Goal: Find specific page/section: Find specific page/section

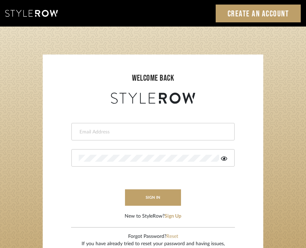
type input "divya.aok@gmail.com"
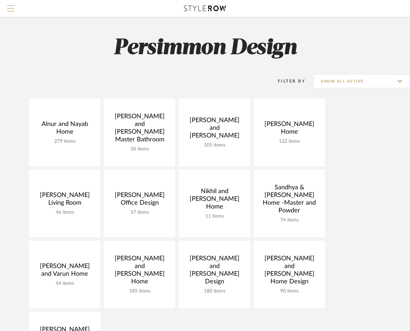
click at [4, 7] on button "Menu" at bounding box center [11, 8] width 22 height 17
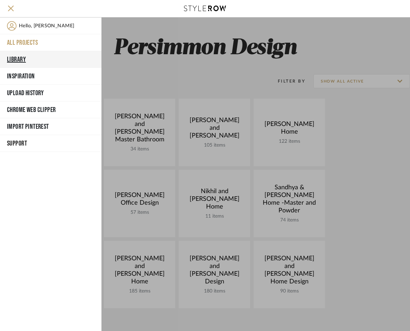
click at [21, 55] on button "Library" at bounding box center [50, 59] width 101 height 17
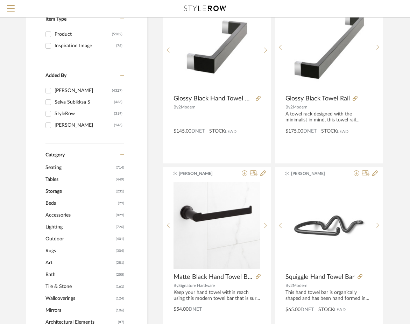
scroll to position [113, 0]
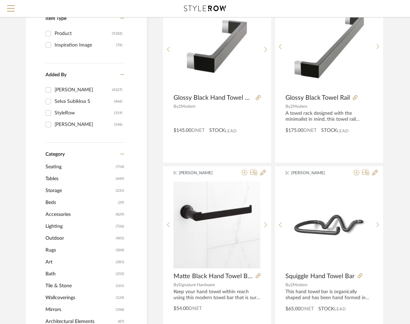
click at [52, 225] on span "Lighting" at bounding box center [79, 226] width 69 height 12
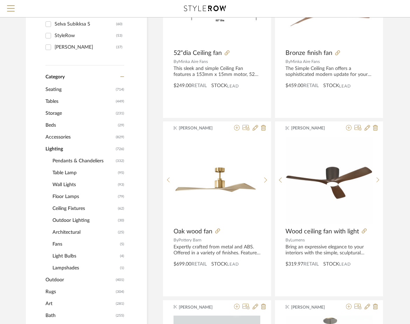
scroll to position [223, 0]
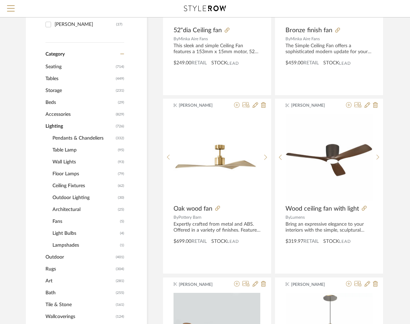
click at [65, 135] on span "Pendants & Chandeliers" at bounding box center [83, 138] width 62 height 12
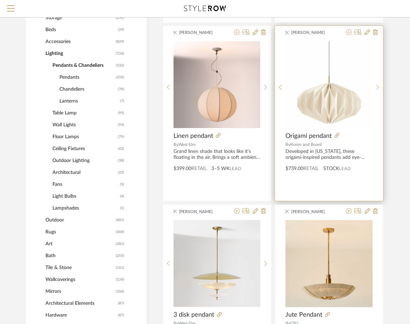
scroll to position [322, 0]
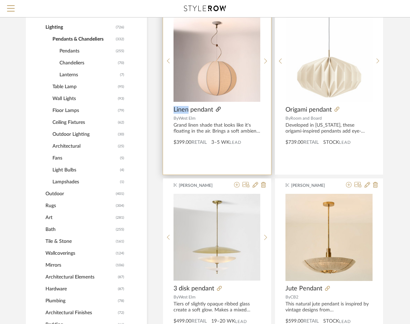
click at [218, 111] on icon at bounding box center [218, 109] width 5 height 5
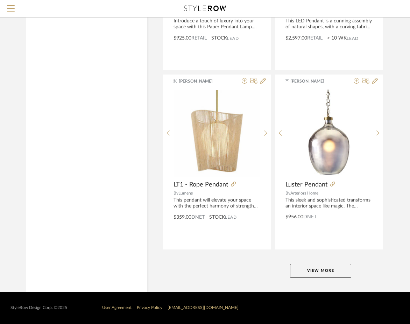
scroll to position [3113, 0]
click at [330, 273] on button "View More" at bounding box center [320, 271] width 61 height 14
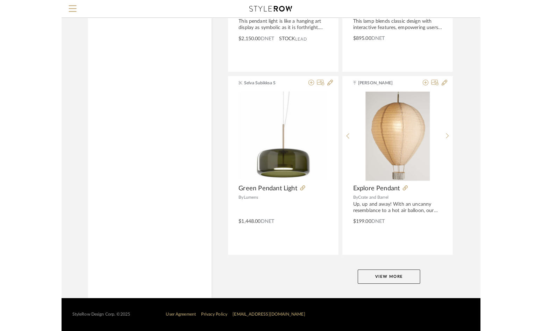
scroll to position [4181, 0]
